Goal: Task Accomplishment & Management: Manage account settings

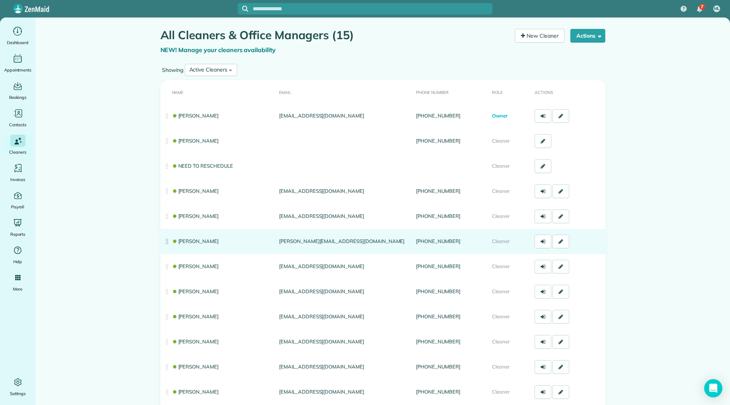
click at [192, 238] on link "[PERSON_NAME]" at bounding box center [195, 241] width 47 height 6
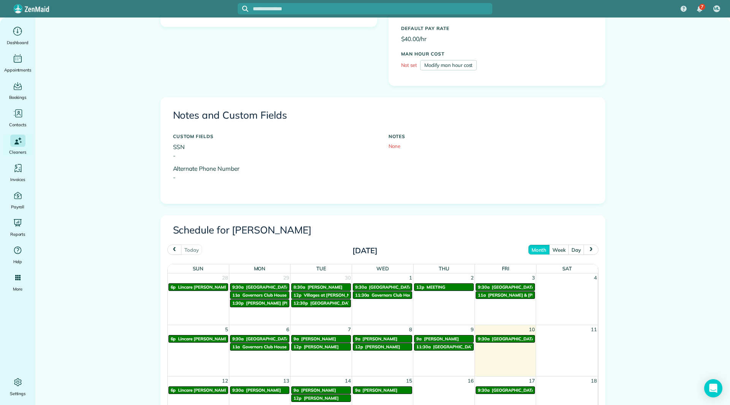
scroll to position [170, 0]
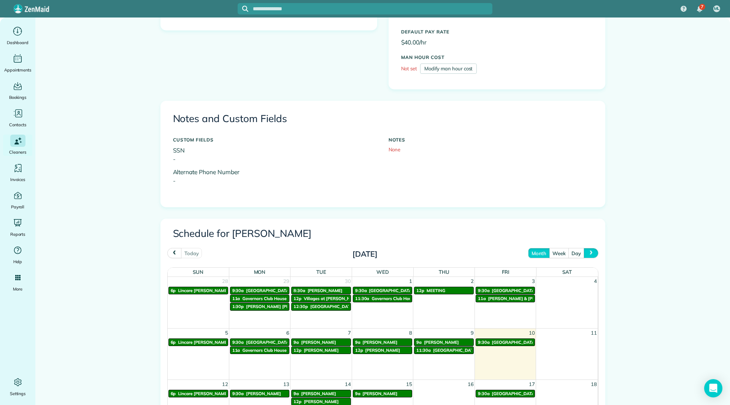
click at [594, 250] on button "next" at bounding box center [591, 253] width 14 height 10
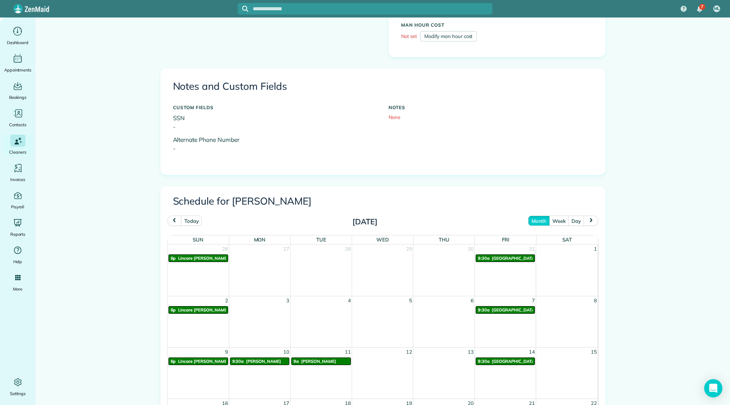
scroll to position [246, 0]
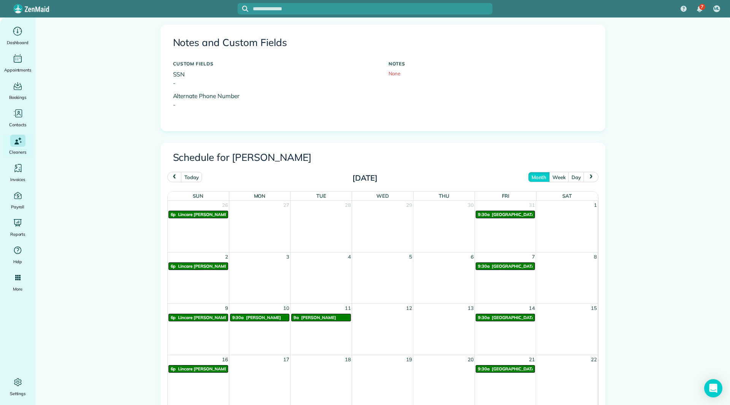
click at [240, 319] on span "9:30a" at bounding box center [238, 317] width 12 height 5
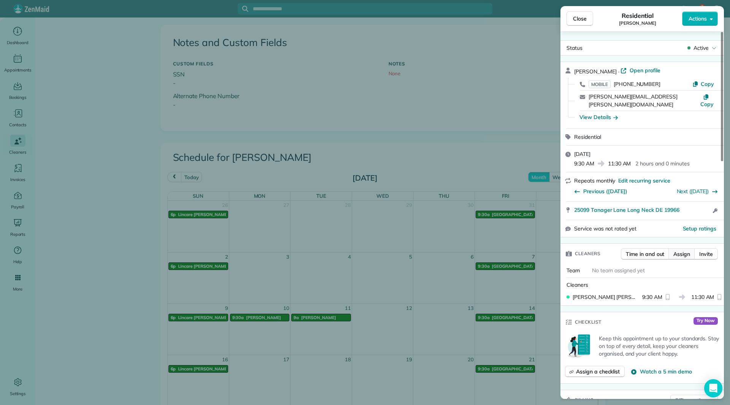
click at [675, 250] on span "Assign" at bounding box center [682, 254] width 17 height 8
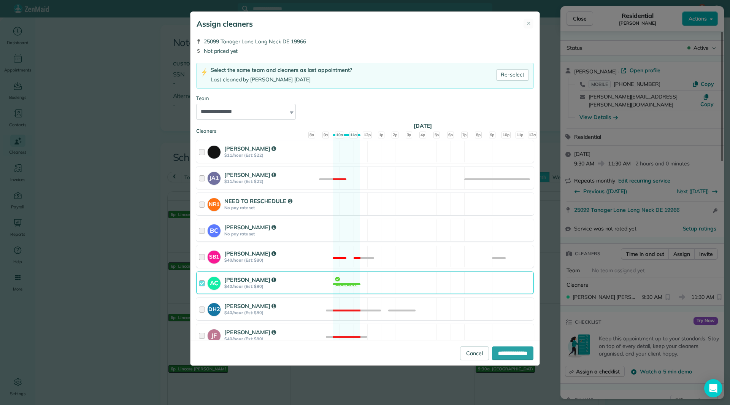
scroll to position [38, 0]
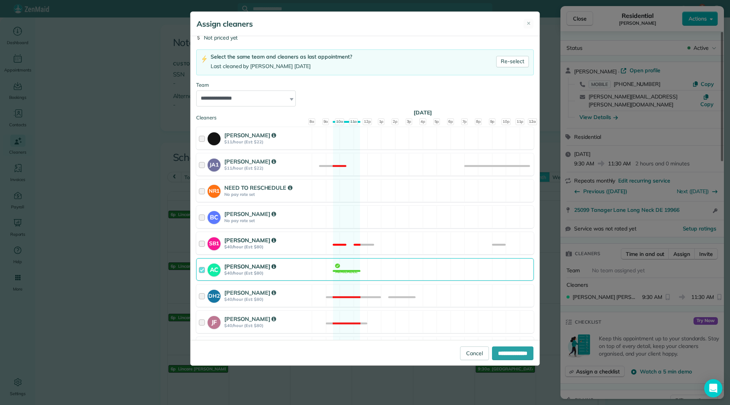
click at [289, 243] on div "[PERSON_NAME]" at bounding box center [266, 240] width 85 height 8
click at [286, 263] on div "[PERSON_NAME]" at bounding box center [266, 266] width 85 height 8
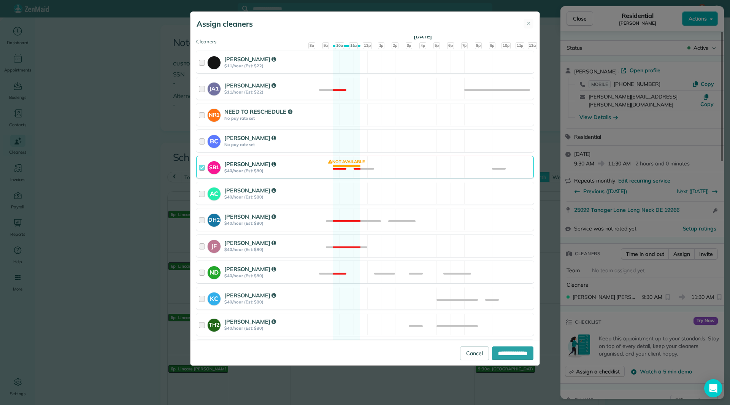
scroll to position [243, 0]
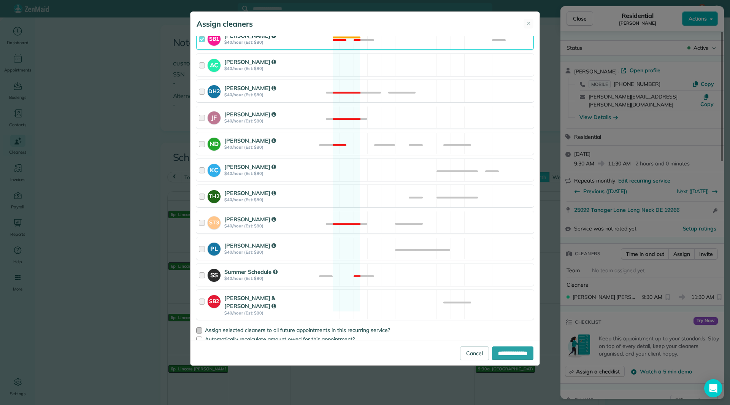
click at [197, 327] on div at bounding box center [199, 330] width 6 height 6
click at [498, 353] on input "**********" at bounding box center [512, 353] width 41 height 14
type input "**********"
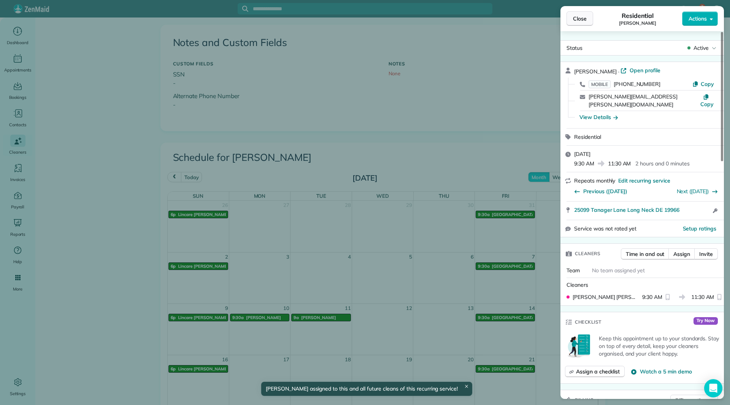
click at [581, 22] on span "Close" at bounding box center [580, 19] width 14 height 8
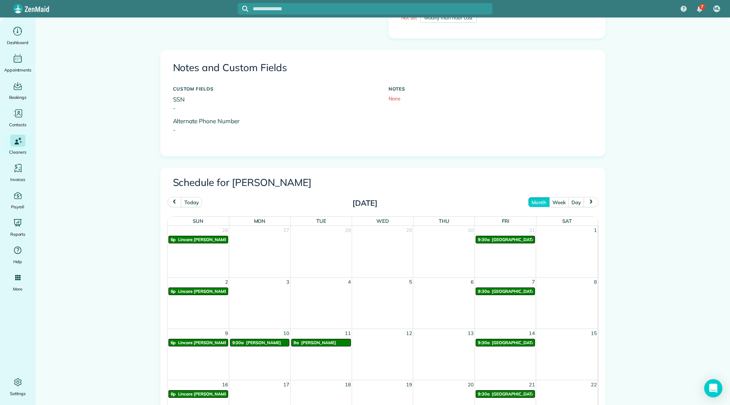
scroll to position [208, 0]
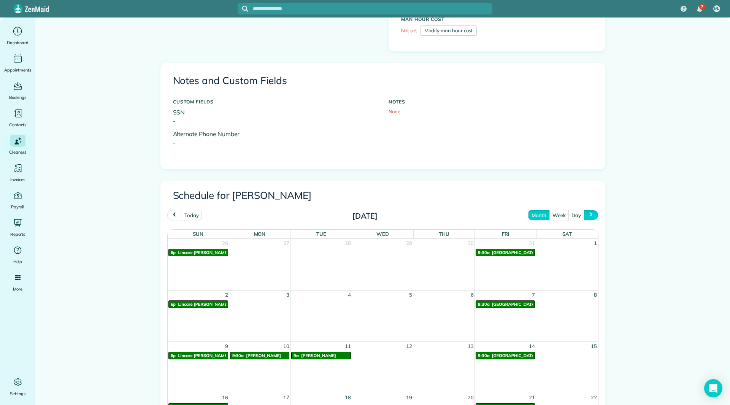
click at [588, 216] on span "next" at bounding box center [591, 215] width 6 height 5
